Goal: Use online tool/utility

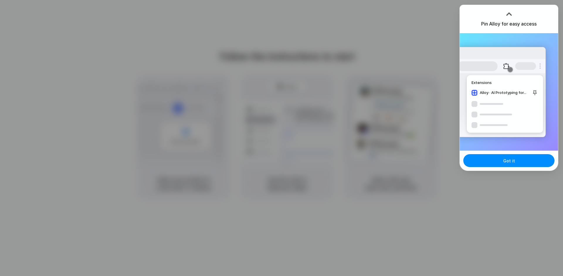
click at [282, 138] on div at bounding box center [282, 138] width 0 height 0
click at [510, 15] on div at bounding box center [509, 14] width 9 height 9
click at [510, 11] on div at bounding box center [509, 14] width 9 height 9
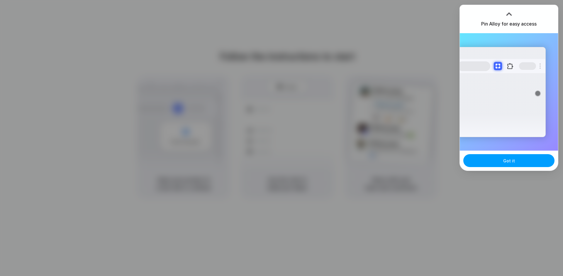
click at [528, 156] on button "Got it" at bounding box center [509, 160] width 91 height 13
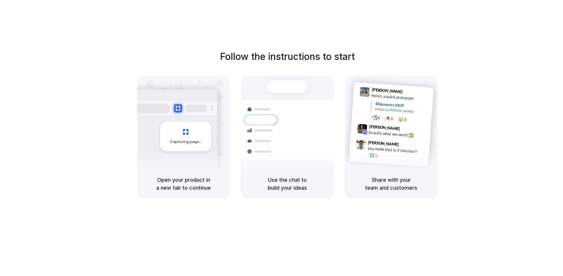
click at [282, 138] on div at bounding box center [282, 138] width 0 height 0
